Goal: Transaction & Acquisition: Obtain resource

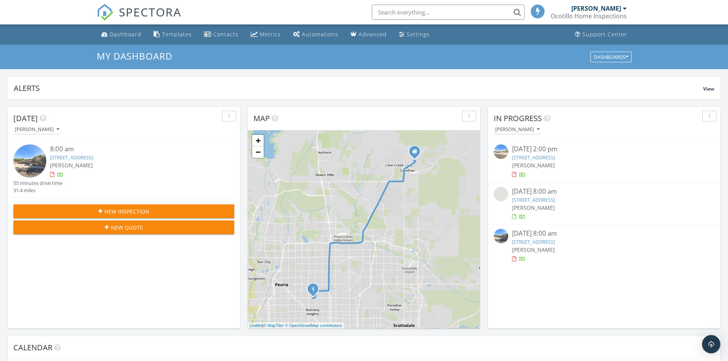
click at [616, 5] on div "[PERSON_NAME]" at bounding box center [596, 9] width 50 height 8
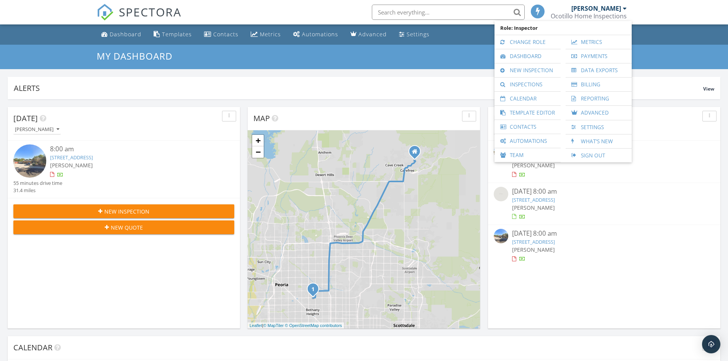
click at [304, 61] on h3 "My Dashboard" at bounding box center [364, 56] width 535 height 10
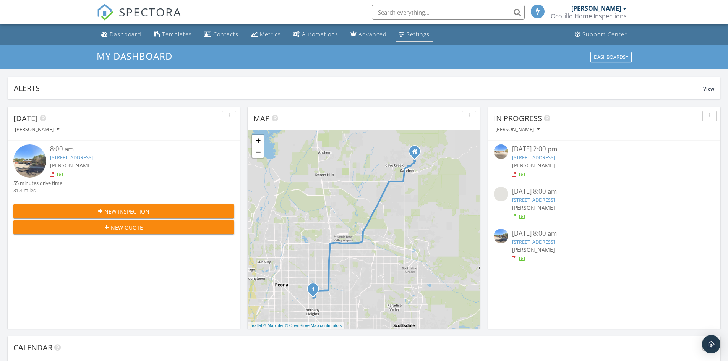
click at [415, 41] on link "Settings" at bounding box center [414, 35] width 37 height 14
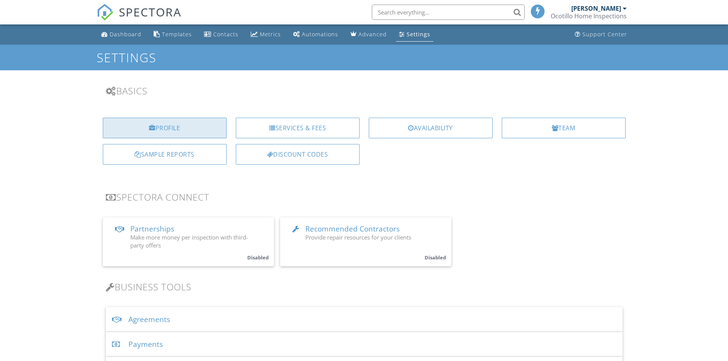
click at [168, 130] on div "Profile" at bounding box center [165, 128] width 124 height 21
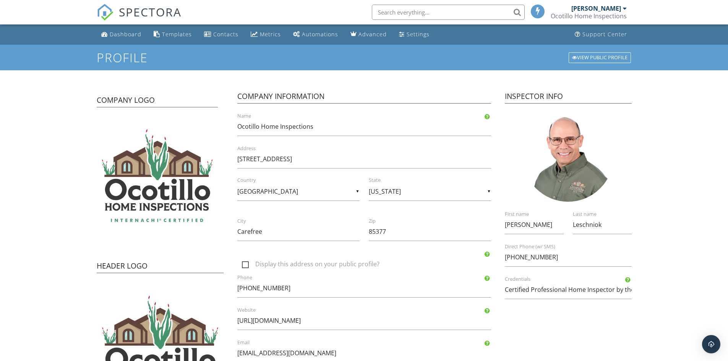
click at [611, 6] on div "Peter Leschniok" at bounding box center [596, 9] width 50 height 8
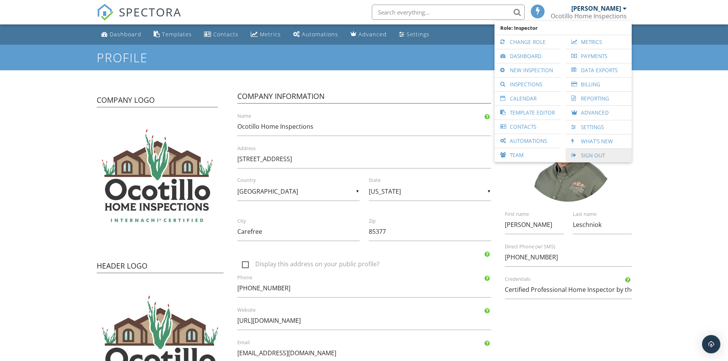
click at [614, 156] on link "Sign Out" at bounding box center [599, 156] width 58 height 14
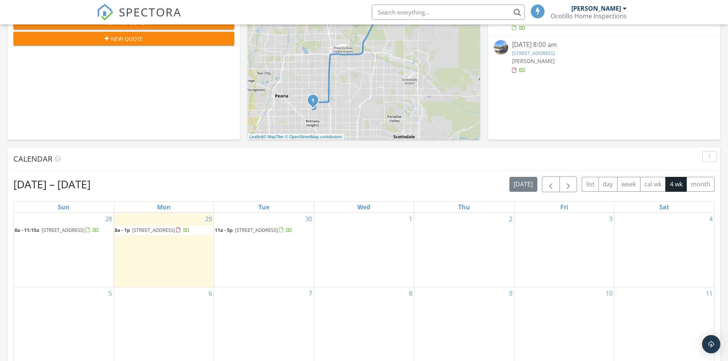
scroll to position [191, 0]
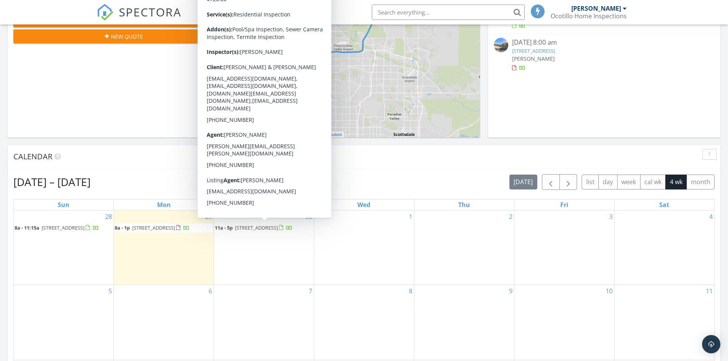
click at [270, 232] on span "11a - 5p 1602 N 73rd Ave, Phoenix 85035" at bounding box center [254, 228] width 78 height 8
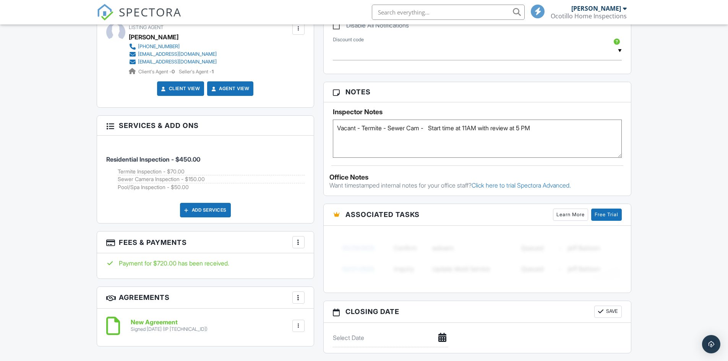
scroll to position [497, 0]
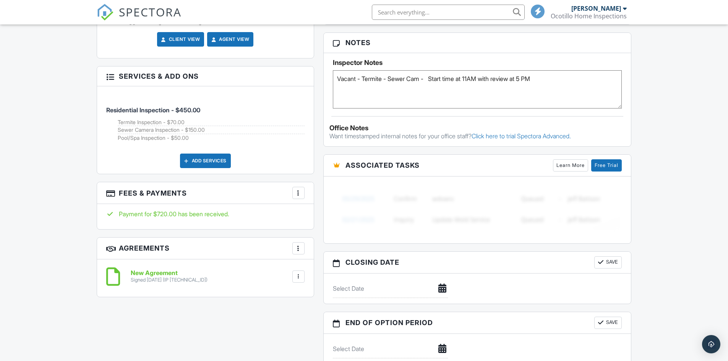
click at [299, 189] on div at bounding box center [299, 193] width 8 height 8
click at [328, 252] on li "View Invoice" at bounding box center [337, 254] width 80 height 19
click at [297, 189] on div at bounding box center [299, 193] width 8 height 8
click at [313, 250] on li "View Invoice" at bounding box center [337, 254] width 80 height 19
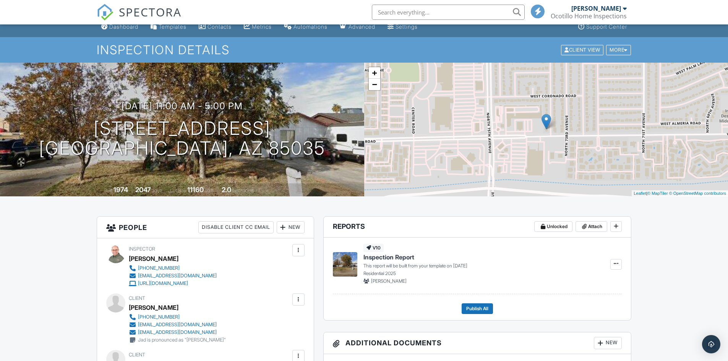
scroll to position [0, 0]
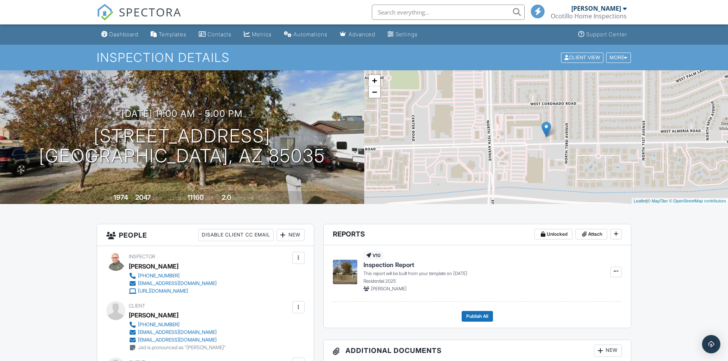
click at [571, 13] on div "Ocotillo Home Inspections" at bounding box center [589, 16] width 76 height 8
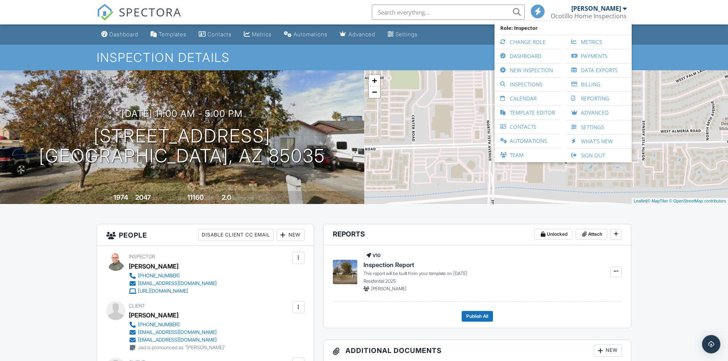
drag, startPoint x: 581, startPoint y: 152, endPoint x: 527, endPoint y: 140, distance: 55.9
click at [581, 152] on link "Sign Out" at bounding box center [599, 156] width 58 height 14
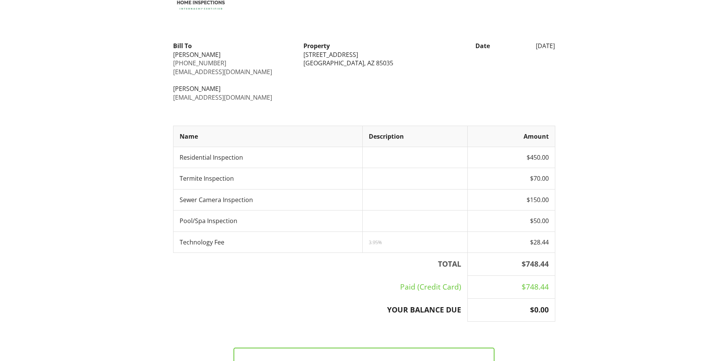
scroll to position [151, 0]
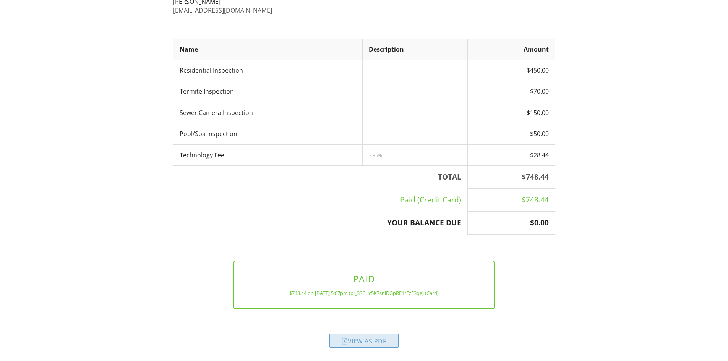
click at [364, 339] on div "View as PDF" at bounding box center [363, 341] width 69 height 14
click at [611, 136] on div "Ocotillo Home Inspections [PHONE_NUMBER] [EMAIL_ADDRESS][DOMAIN_NAME] [URL][DOM…" at bounding box center [364, 113] width 728 height 481
